Goal: Task Accomplishment & Management: Use online tool/utility

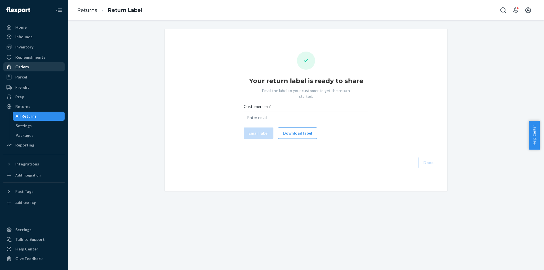
click at [33, 68] on div "Orders" at bounding box center [34, 67] width 60 height 8
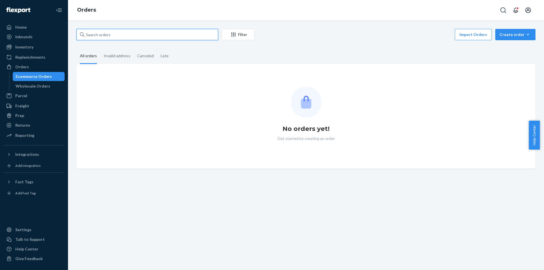
click at [200, 33] on input "text" at bounding box center [147, 34] width 142 height 11
paste input "#PD1206361"
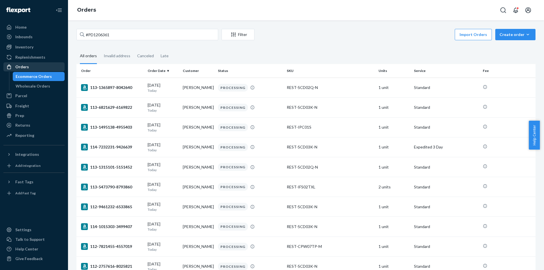
click at [46, 68] on div "Orders" at bounding box center [34, 67] width 60 height 8
click at [54, 69] on div "Orders" at bounding box center [34, 67] width 60 height 8
click at [120, 35] on input "#PD1206361" at bounding box center [147, 34] width 142 height 11
paste input "text"
click at [89, 33] on input "#PD1206361" at bounding box center [147, 34] width 142 height 11
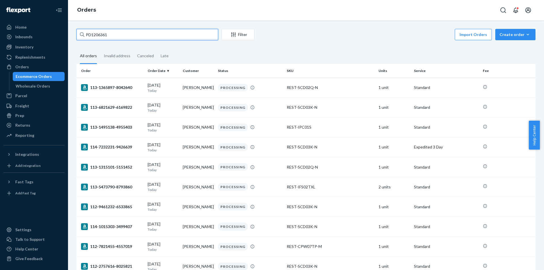
type input "PD1206361"
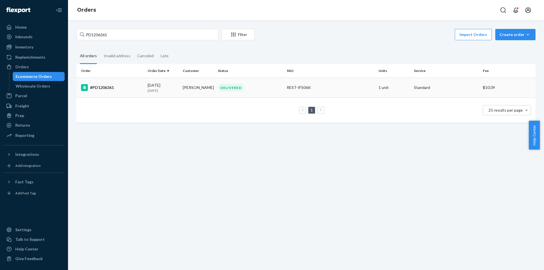
click at [128, 90] on div "#PD1206361" at bounding box center [112, 87] width 62 height 7
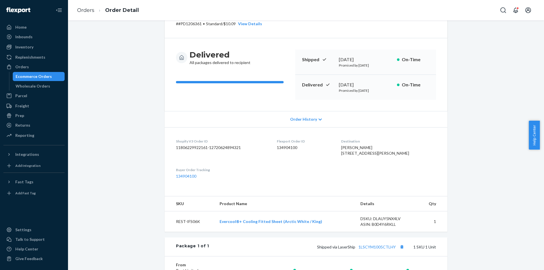
scroll to position [57, 0]
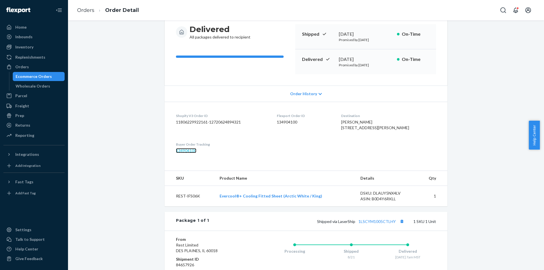
click at [178, 153] on link "134904100" at bounding box center [186, 150] width 20 height 5
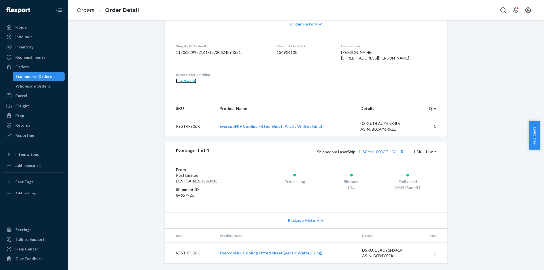
scroll to position [0, 0]
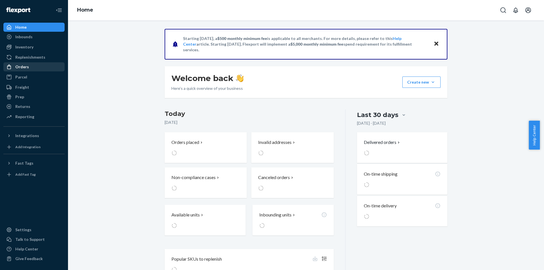
click at [24, 67] on div "Orders" at bounding box center [22, 67] width 14 height 6
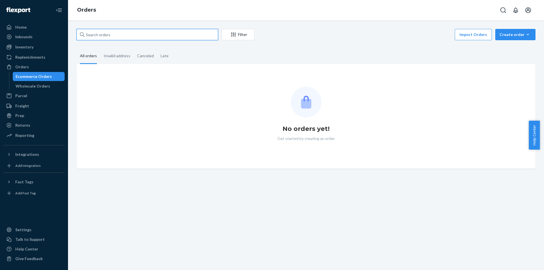
click at [186, 36] on input "text" at bounding box center [147, 34] width 142 height 11
paste input "#PD1098143 Complete"
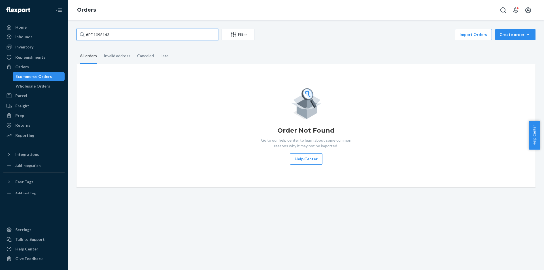
click at [122, 35] on input "#PD1098143" at bounding box center [147, 34] width 142 height 11
click at [89, 34] on input "#PD1098143" at bounding box center [147, 34] width 142 height 11
type input "PD1098143"
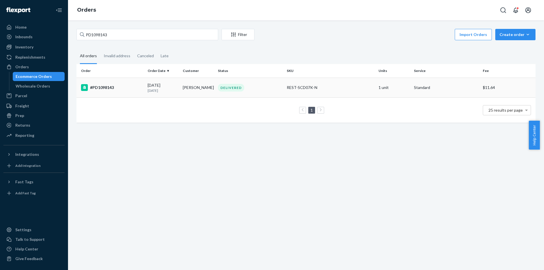
click at [124, 92] on td "#PD1098143" at bounding box center [110, 88] width 69 height 20
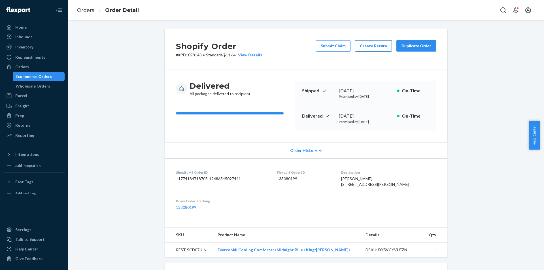
click at [369, 49] on button "Create Return" at bounding box center [373, 45] width 37 height 11
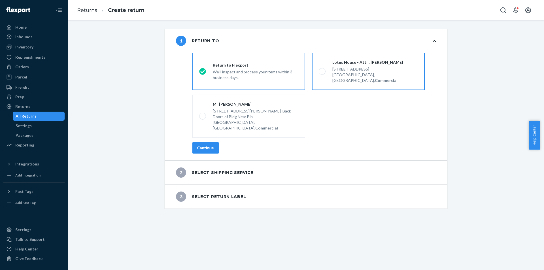
click at [354, 77] on div "Miami, FL 33136, US, Commercial" at bounding box center [375, 77] width 86 height 11
click at [322, 73] on input "Lotus House - Attn: Victoria Varela 217 NW 15th St, Miami, FL 33136, US, Commer…" at bounding box center [321, 72] width 4 height 4
radio input "true"
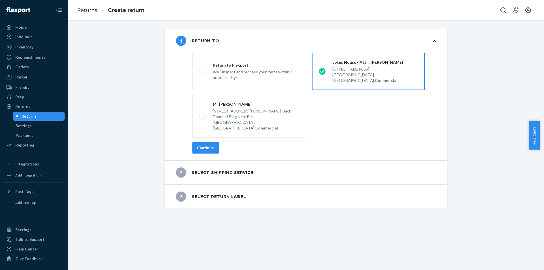
click at [201, 145] on div "Continue" at bounding box center [205, 148] width 17 height 6
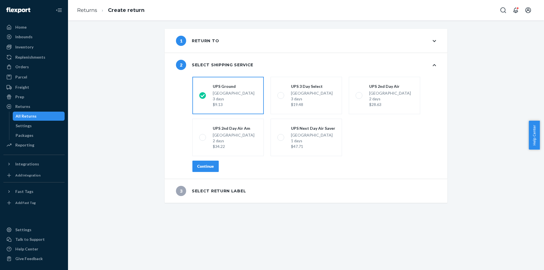
click at [207, 167] on div "Continue" at bounding box center [205, 166] width 17 height 6
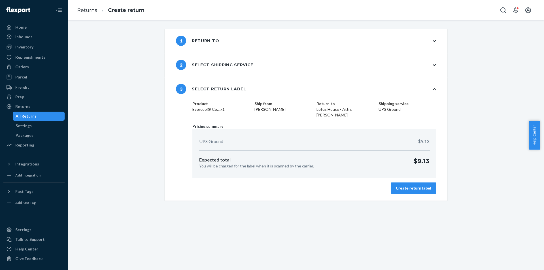
click at [416, 189] on div "Create return label" at bounding box center [413, 188] width 35 height 6
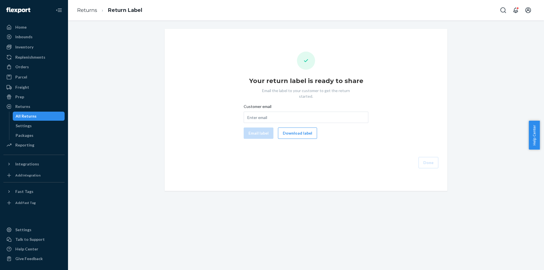
click at [290, 137] on div "Your return label is ready to share Email the label to your customer to get the…" at bounding box center [306, 110] width 274 height 117
click at [290, 134] on div "Your return label is ready to share Email the label to your customer to get the…" at bounding box center [306, 110] width 274 height 117
click at [290, 127] on button "Download label" at bounding box center [297, 132] width 39 height 11
